Goal: Find specific page/section: Find specific page/section

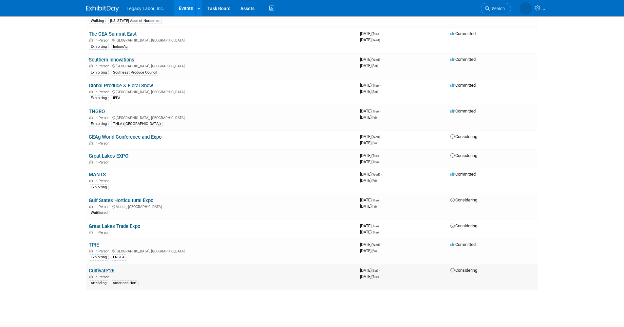
scroll to position [109, 0]
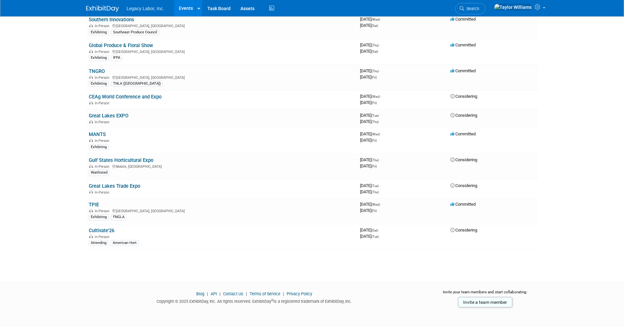
click at [118, 186] on link "Great Lakes Trade Expo" at bounding box center [114, 186] width 51 height 6
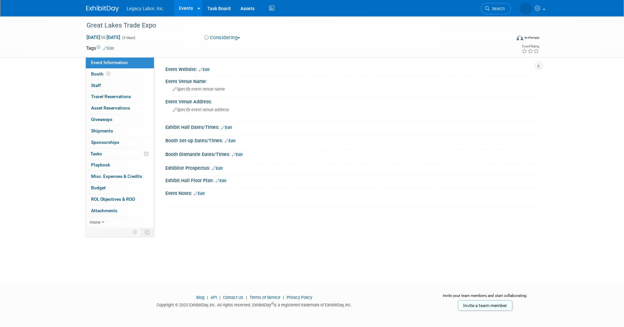
click at [172, 12] on ul "Legacy Labor, Inc. Events Add Event Bulk Upload Events Shareable Event Boards R…" at bounding box center [201, 8] width 149 height 16
click at [184, 9] on link "Events" at bounding box center [186, 8] width 24 height 16
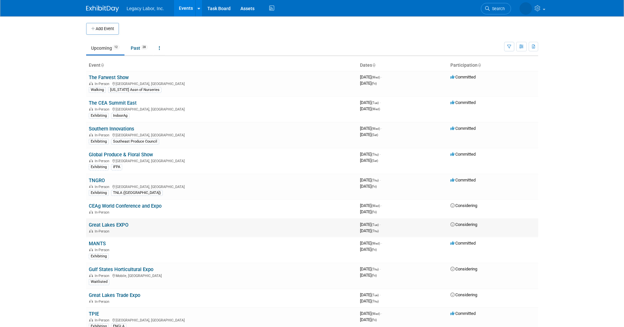
click at [105, 226] on link "Great Lakes EXPO" at bounding box center [109, 225] width 40 height 6
